Goal: Information Seeking & Learning: Understand process/instructions

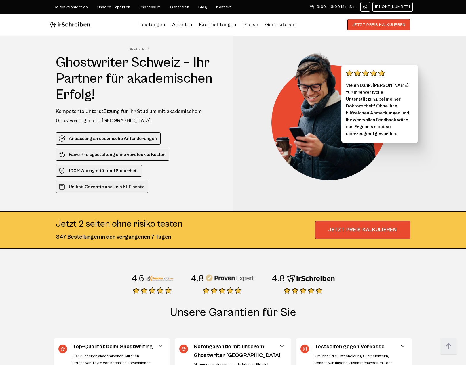
click at [77, 11] on div "So funktioniert es Unsere Experten Impressum Garantien Blog Kontakt 9:00 - 18:0…" at bounding box center [232, 7] width 359 height 10
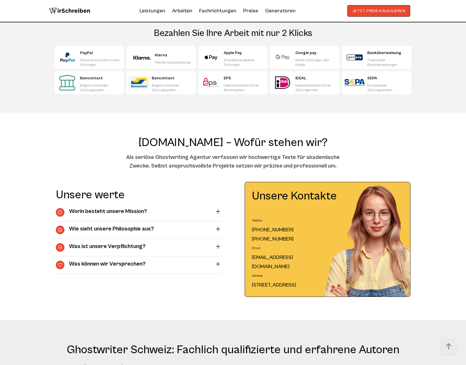
scroll to position [1898, 0]
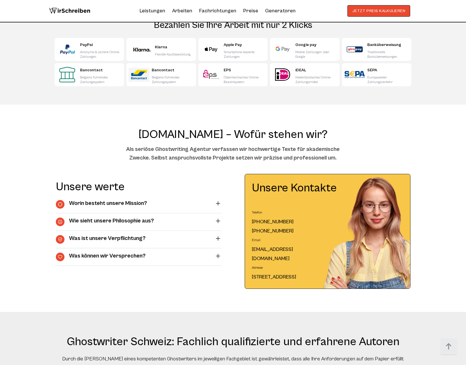
click at [172, 208] on summary "Worin besteht unsere Mission?" at bounding box center [139, 204] width 166 height 9
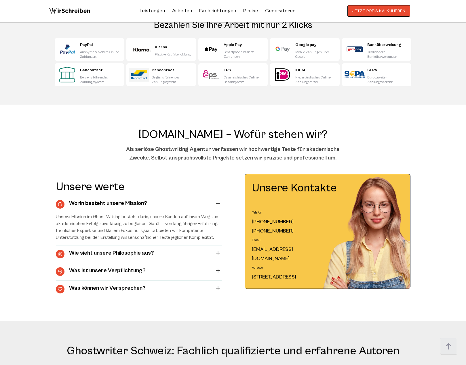
click at [172, 207] on summary "Worin besteht unsere Mission?" at bounding box center [139, 204] width 166 height 9
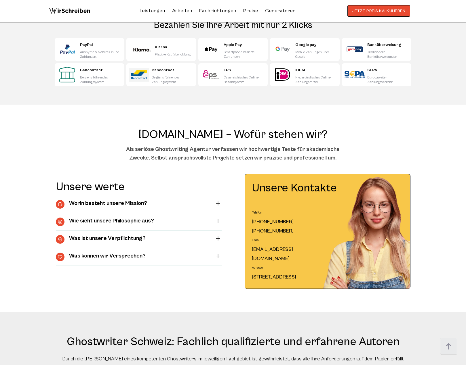
click at [166, 213] on details "Wie sieht unsere Philosophie aus? Kundenorientierung, höchste Qualitätsstandard…" at bounding box center [139, 222] width 166 height 18
click at [161, 218] on summary "Wie sieht unsere Philosophie aus?" at bounding box center [139, 222] width 166 height 9
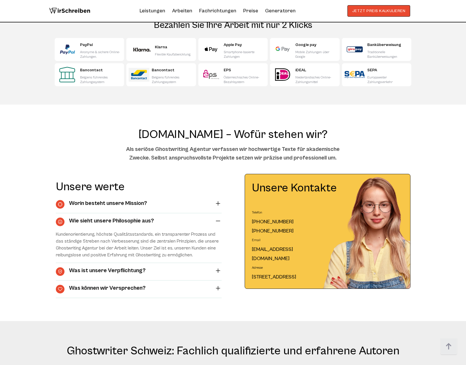
click at [160, 219] on summary "Wie sieht unsere Philosophie aus?" at bounding box center [139, 222] width 166 height 9
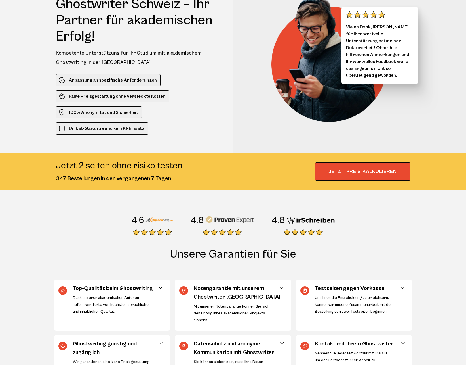
scroll to position [0, 0]
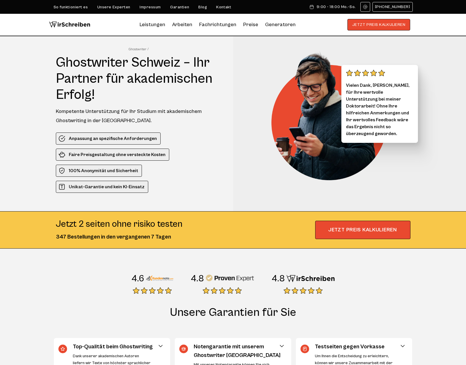
click at [179, 183] on ul "Anpassung an spezifische Anforderungen Faire Preisgestaltung ohne versteckte Ko…" at bounding box center [139, 163] width 167 height 60
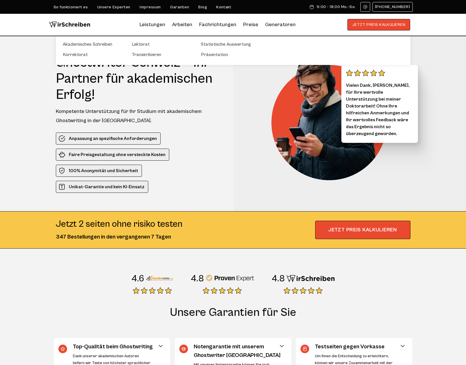
click at [150, 24] on link "Leistungen" at bounding box center [152, 24] width 26 height 9
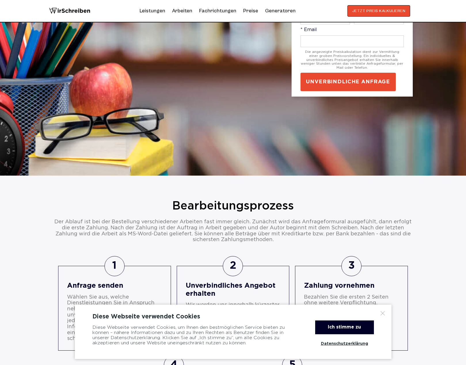
scroll to position [201, 0]
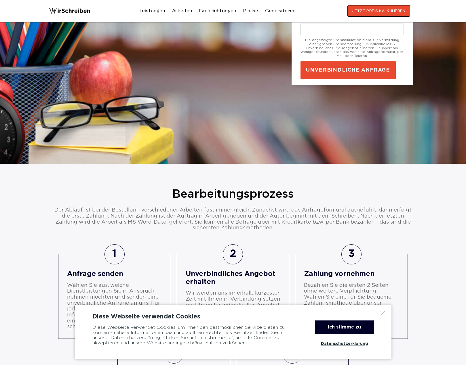
click at [382, 314] on div at bounding box center [383, 314] width 6 height 6
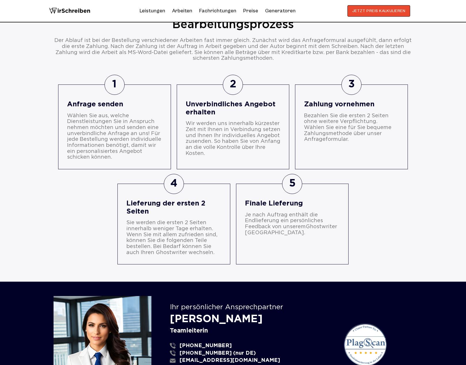
scroll to position [374, 0]
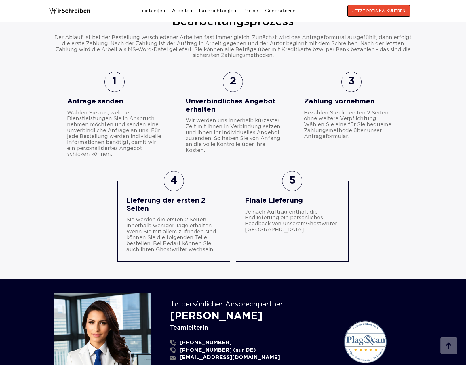
click at [145, 216] on div "4 Lieferung der ersten 2 Seiten Sie werden die ersten 2 Seiten innerhalb wenige…" at bounding box center [173, 225] width 95 height 56
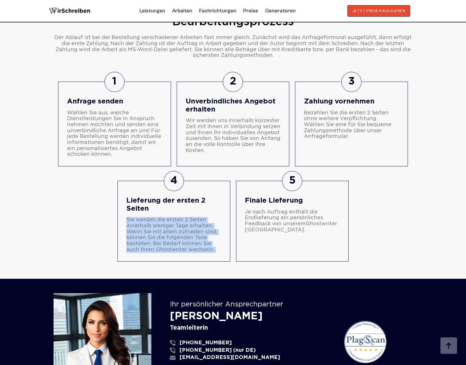
click at [145, 216] on div "4 Lieferung der ersten 2 Seiten Sie werden die ersten 2 Seiten innerhalb wenige…" at bounding box center [173, 225] width 95 height 56
click at [170, 222] on div "Sie werden die ersten 2 Seiten innerhalb weniger Tage erhalten. Wenn Sie mit al…" at bounding box center [173, 235] width 95 height 36
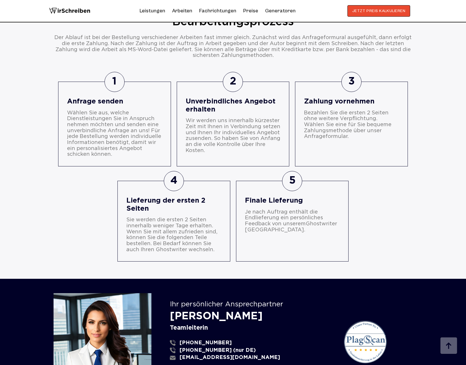
click at [174, 224] on div "Sie werden die ersten 2 Seiten innerhalb weniger Tage erhalten. Wenn Sie mit al…" at bounding box center [173, 235] width 95 height 36
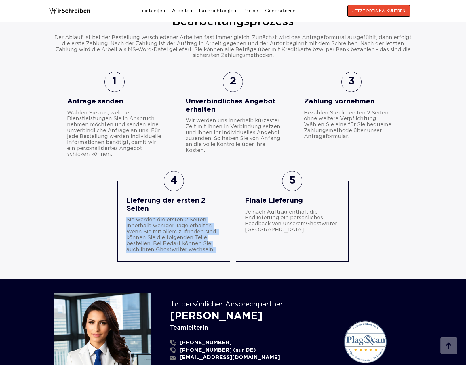
click at [174, 224] on div "Sie werden die ersten 2 Seiten innerhalb weniger Tage erhalten. Wenn Sie mit al…" at bounding box center [173, 235] width 95 height 36
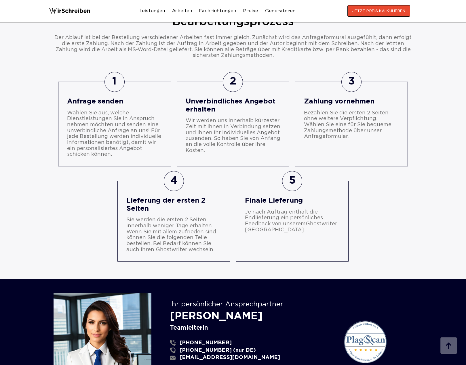
click at [240, 233] on li "5 Finale Lieferung Je nach Auftrag enthält die Endlieferung ein persönliches Fe…" at bounding box center [292, 221] width 113 height 81
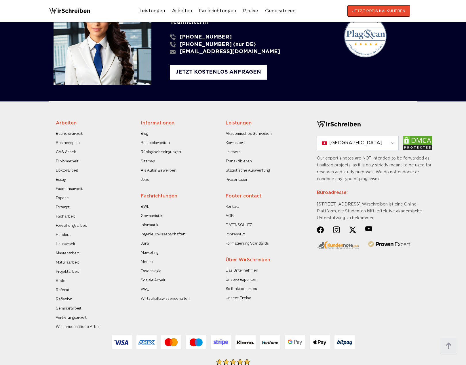
scroll to position [690, 0]
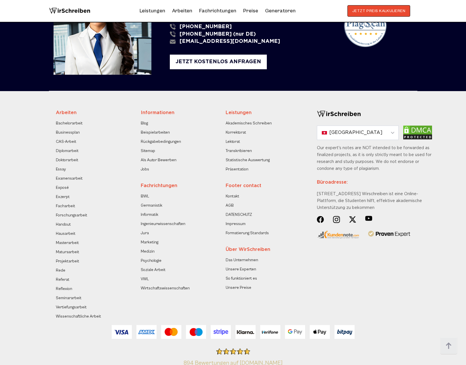
click at [243, 261] on link "Das Unternehmen" at bounding box center [241, 260] width 32 height 7
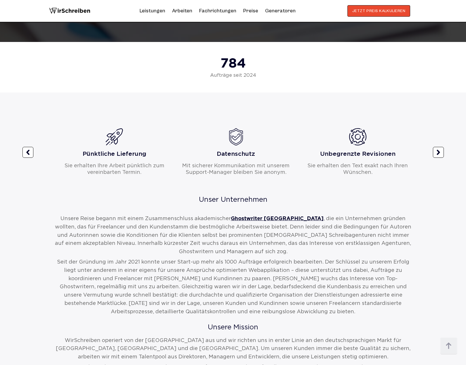
scroll to position [316, 0]
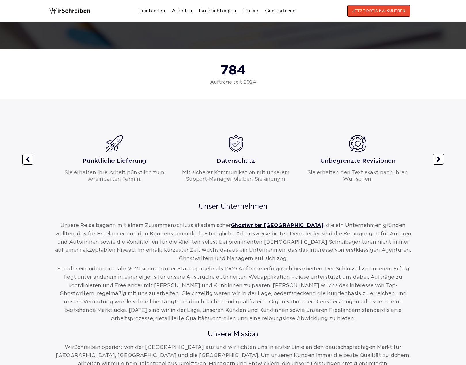
click at [68, 12] on img at bounding box center [69, 11] width 41 height 12
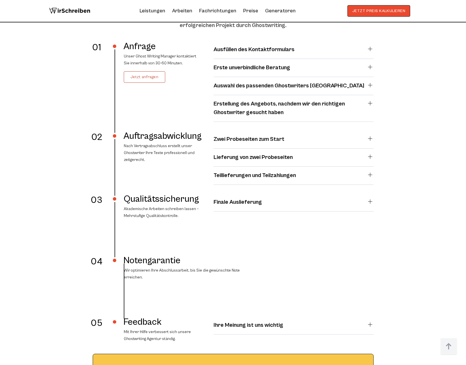
scroll to position [1064, 0]
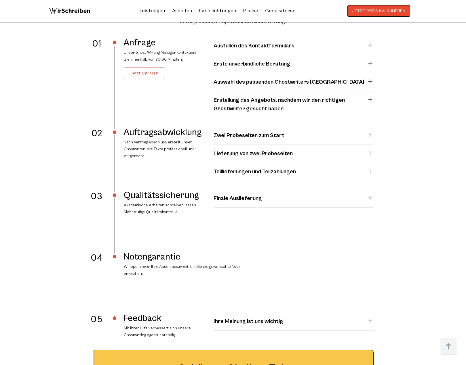
click at [226, 137] on h4 "Zwei Probeseiten zum Start" at bounding box center [248, 135] width 71 height 9
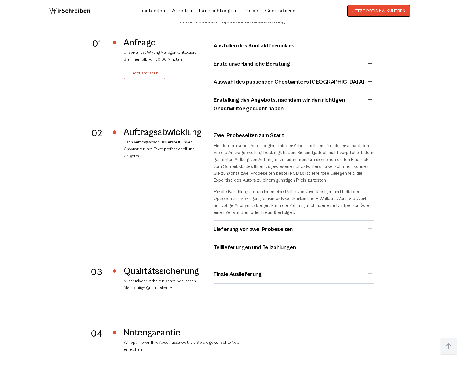
click at [226, 137] on h4 "Zwei Probeseiten zum Start" at bounding box center [248, 135] width 71 height 9
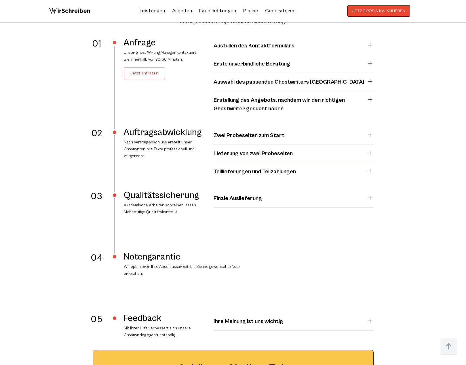
click at [270, 135] on h4 "Zwei Probeseiten zum Start" at bounding box center [248, 135] width 71 height 9
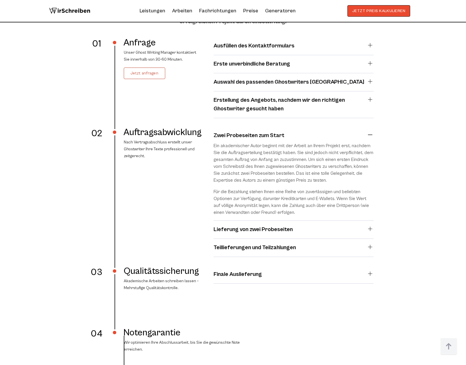
click at [303, 225] on summary "Lieferung von zwei Probeseiten" at bounding box center [293, 229] width 160 height 9
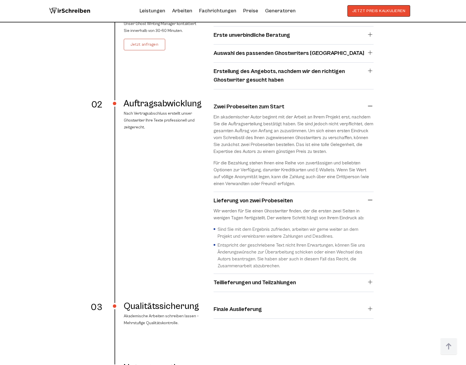
scroll to position [1122, 0]
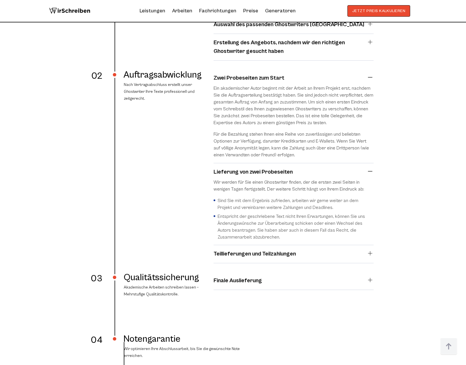
click at [357, 244] on details "Lieferung von zwei Probeseiten Wir werden für Sie einen Ghostwriter finden, der…" at bounding box center [293, 206] width 160 height 77
click at [354, 250] on summary "Teillieferungen und Teilzahlungen" at bounding box center [293, 254] width 160 height 9
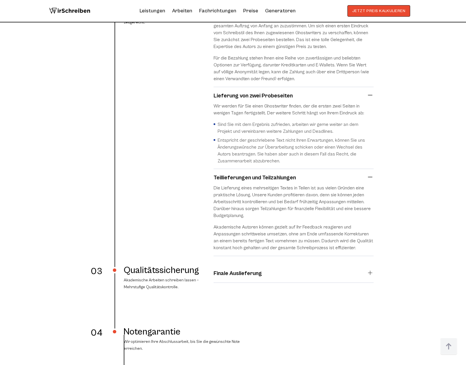
scroll to position [1208, 0]
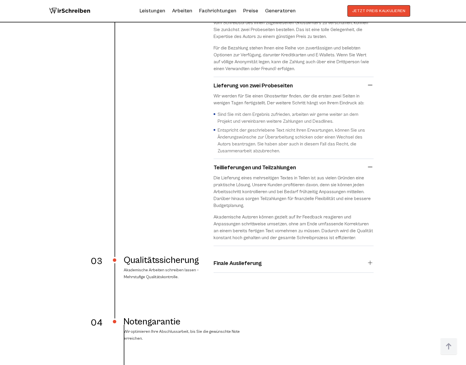
click at [289, 261] on summary "Finale Auslieferung" at bounding box center [293, 263] width 160 height 9
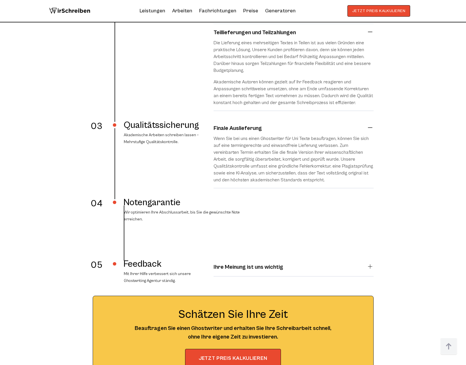
scroll to position [1352, 0]
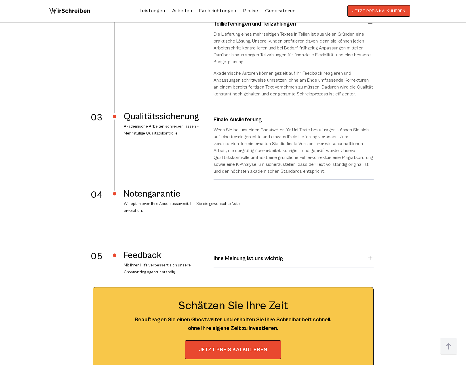
click at [253, 261] on h4 "Ihre Meinung ist uns wichtig" at bounding box center [248, 259] width 70 height 9
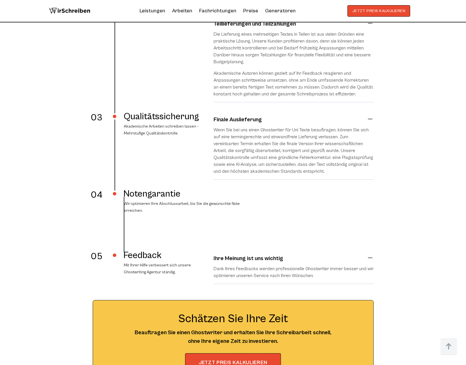
click at [253, 261] on h4 "Ihre Meinung ist uns wichtig" at bounding box center [248, 259] width 70 height 9
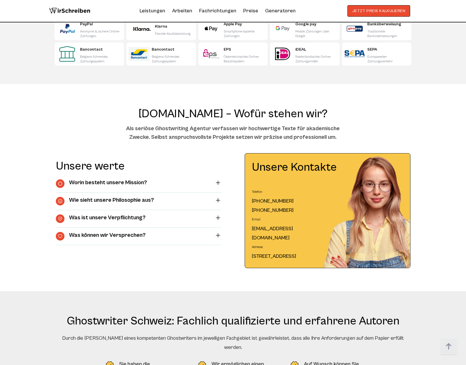
scroll to position [2157, 0]
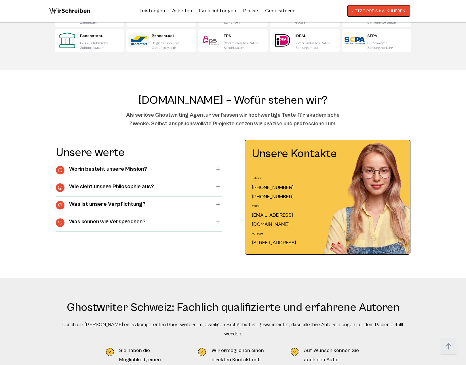
click at [142, 224] on h4 "Was können wir Versprechen?" at bounding box center [107, 223] width 77 height 9
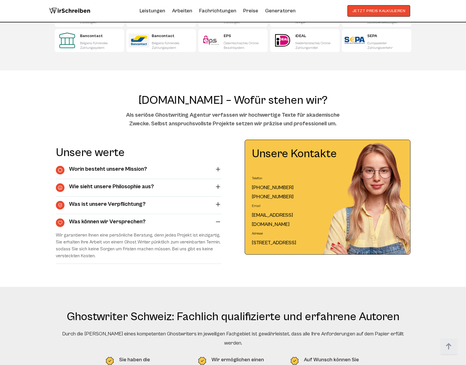
click at [131, 207] on h4 "Was ist unsere Verpflichtung?" at bounding box center [107, 205] width 77 height 9
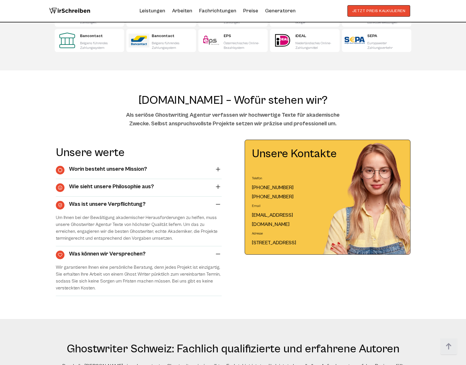
click at [114, 190] on h4 "Wie sieht unsere Philosophie aus?" at bounding box center [111, 187] width 85 height 9
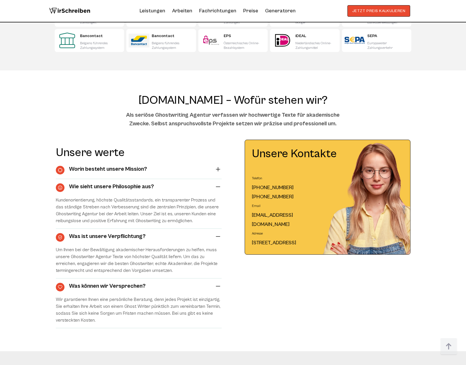
click at [113, 178] on details "Worin besteht unsere Mission? Unsere Mission im Ghost Writing besteht darin, un…" at bounding box center [139, 171] width 166 height 18
click at [112, 172] on h4 "Worin besteht unsere Mission?" at bounding box center [108, 170] width 78 height 9
